Goal: Task Accomplishment & Management: Use online tool/utility

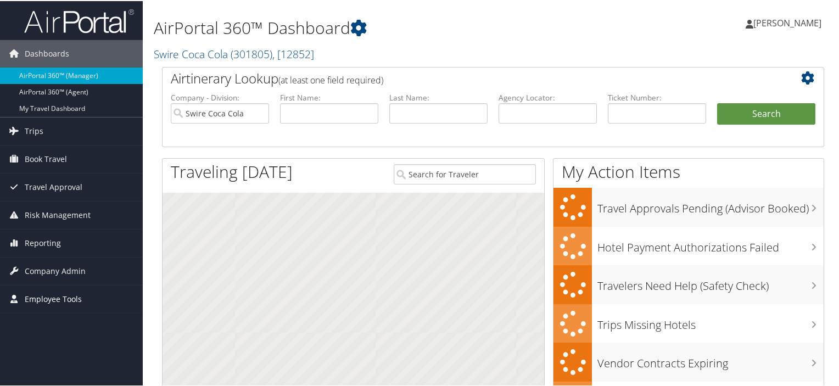
click at [54, 299] on span "Employee Tools" at bounding box center [53, 297] width 57 height 27
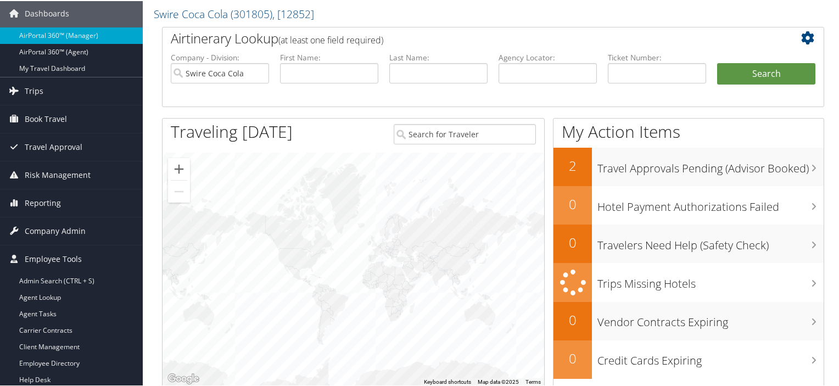
scroll to position [165, 0]
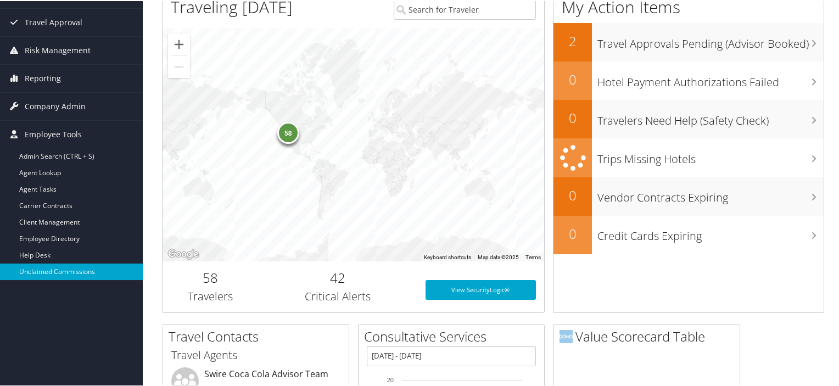
click at [64, 270] on link "Unclaimed Commissions" at bounding box center [71, 271] width 143 height 16
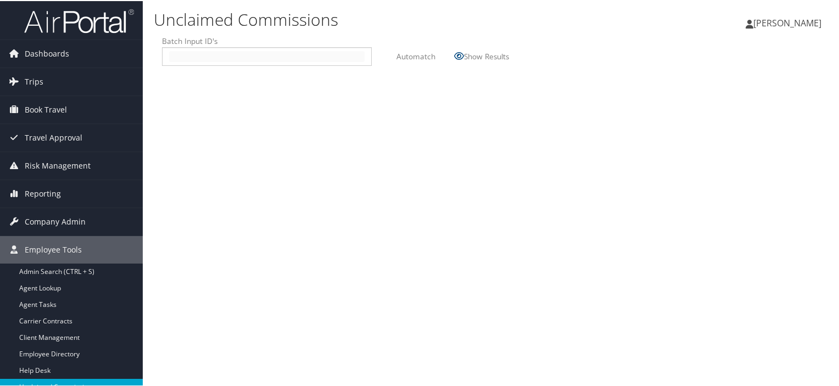
click at [175, 58] on input "text" at bounding box center [267, 55] width 196 height 11
type input "2510131"
click at [414, 56] on label "Automatch" at bounding box center [416, 55] width 39 height 20
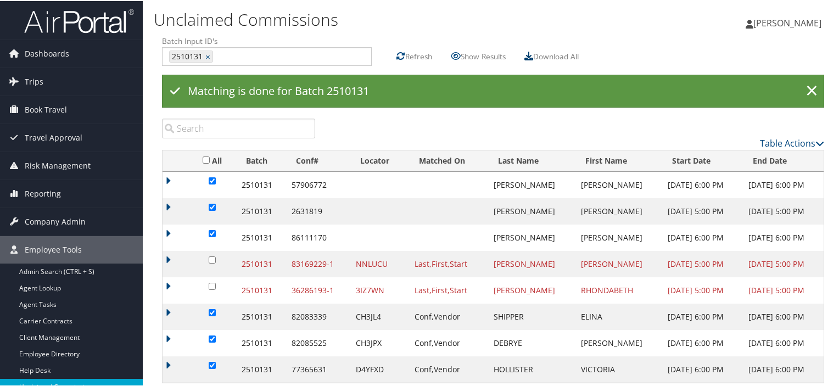
click at [529, 53] on icon at bounding box center [529, 55] width 9 height 9
